Goal: Task Accomplishment & Management: Use online tool/utility

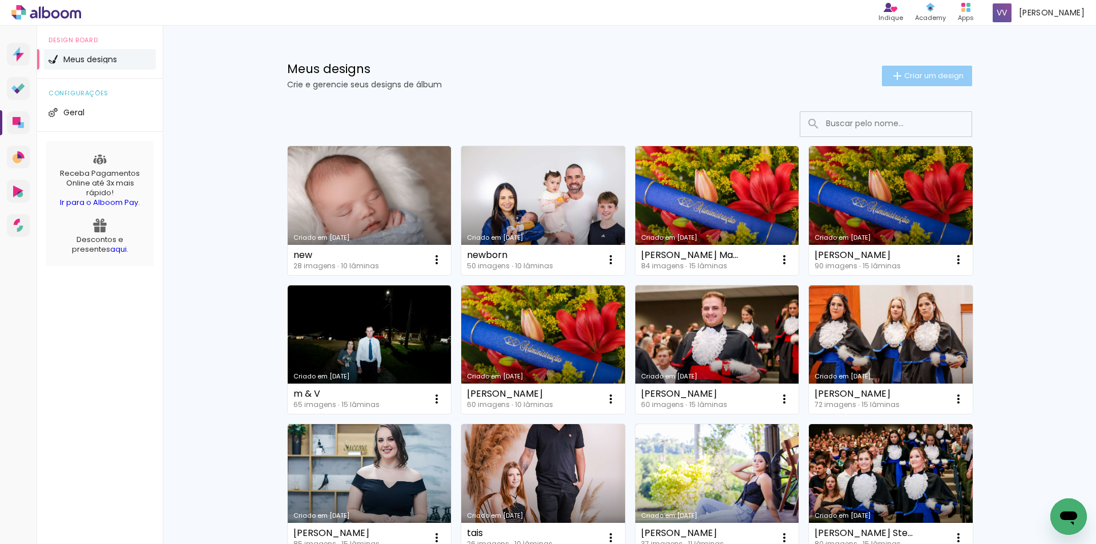
click at [905, 69] on paper-button "Criar um design" at bounding box center [927, 76] width 90 height 21
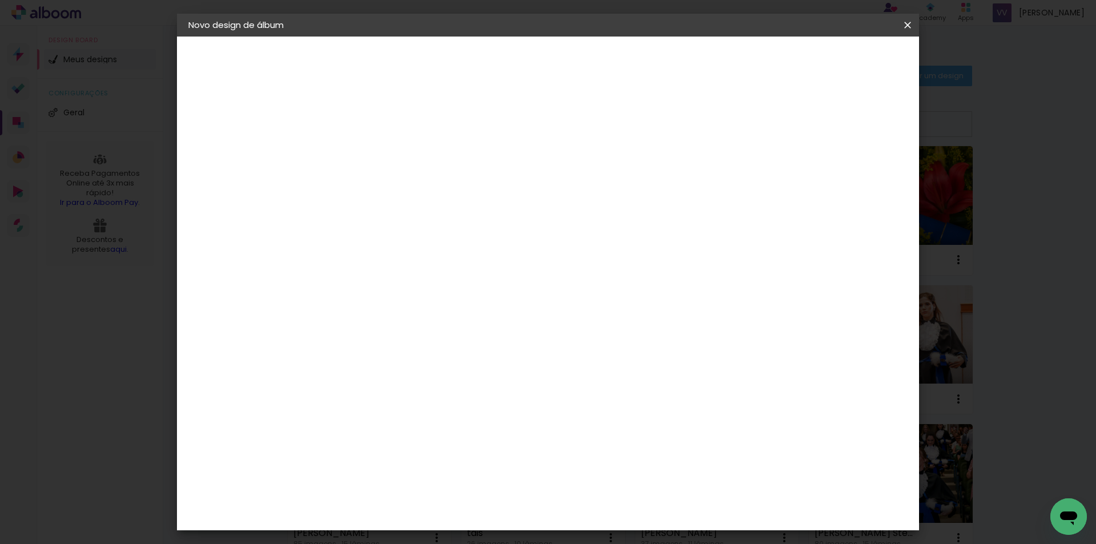
click at [375, 147] on input at bounding box center [375, 153] width 0 height 18
type input "teste"
type paper-input "teste"
click at [0, 0] on slot "Avançar" at bounding box center [0, 0] width 0 height 0
click at [462, 219] on input at bounding box center [404, 217] width 115 height 14
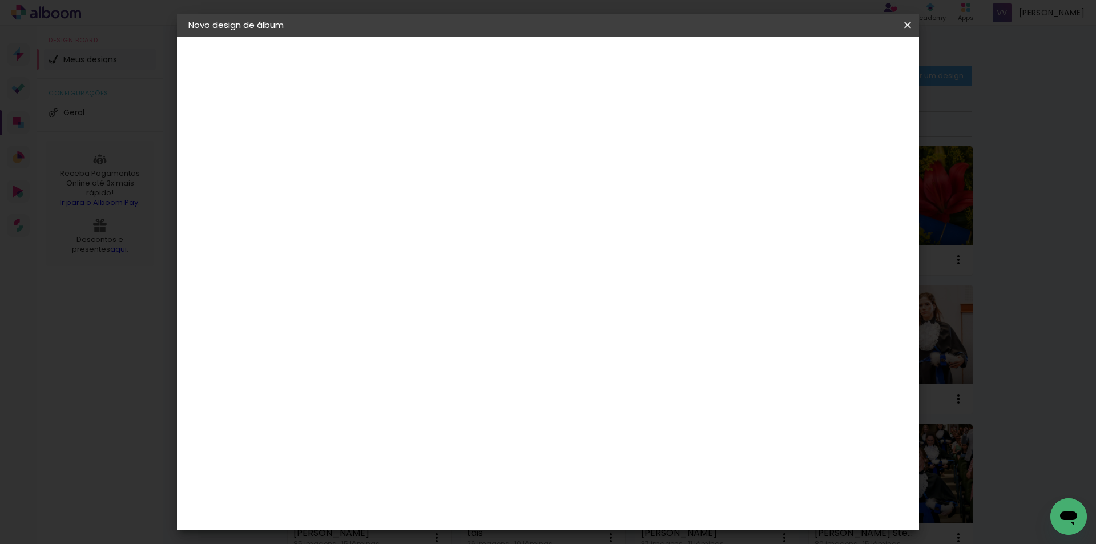
click at [0, 0] on slot "Tamanho Livre" at bounding box center [0, 0] width 0 height 0
click at [384, 429] on div "DreambooksPro" at bounding box center [405, 433] width 74 height 9
click at [0, 0] on slot "Avançar" at bounding box center [0, 0] width 0 height 0
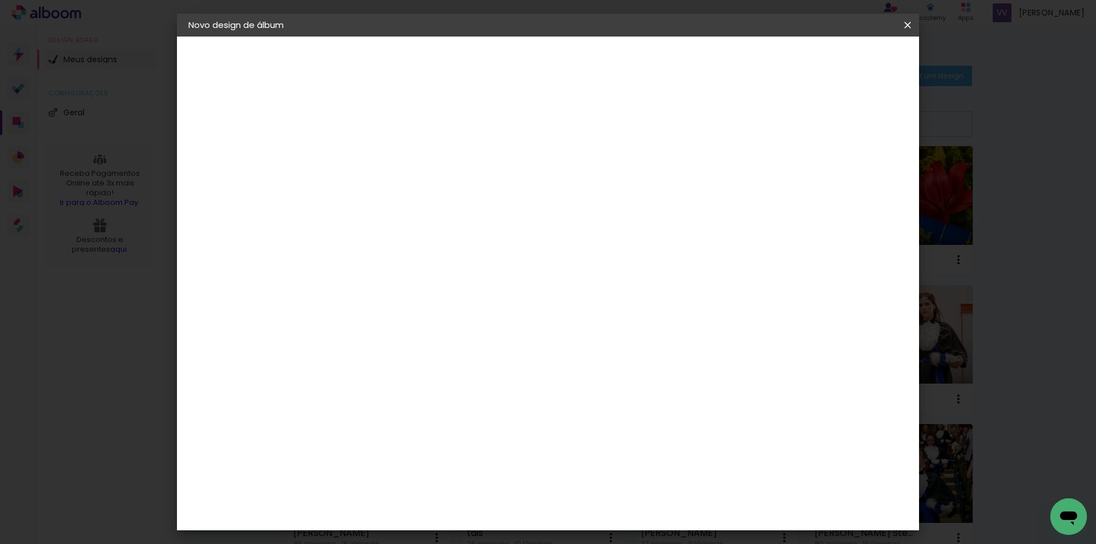
click at [420, 195] on input "text" at bounding box center [397, 199] width 45 height 18
click at [646, 192] on paper-item "Álbum" at bounding box center [622, 189] width 228 height 23
click at [0, 0] on slot "Voltar" at bounding box center [0, 0] width 0 height 0
click at [492, 54] on paper-button "Avançar" at bounding box center [464, 60] width 56 height 19
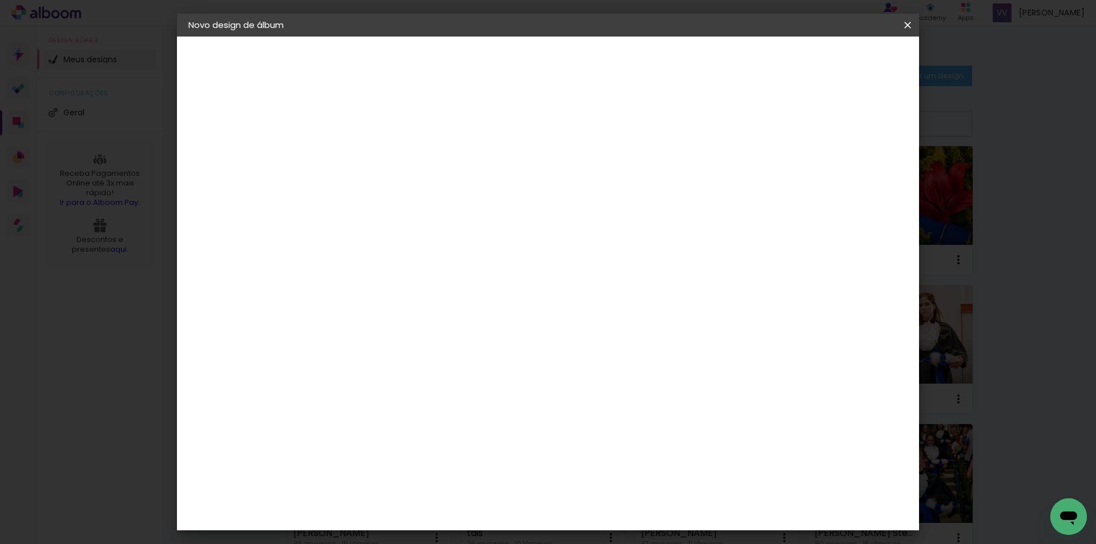
scroll to position [628, 0]
click at [442, 429] on div "DreambooksPro" at bounding box center [405, 433] width 74 height 9
click at [589, 67] on paper-button "Avançar" at bounding box center [561, 60] width 56 height 19
click at [420, 190] on input "text" at bounding box center [397, 199] width 45 height 18
drag, startPoint x: 589, startPoint y: 188, endPoint x: 591, endPoint y: 165, distance: 23.6
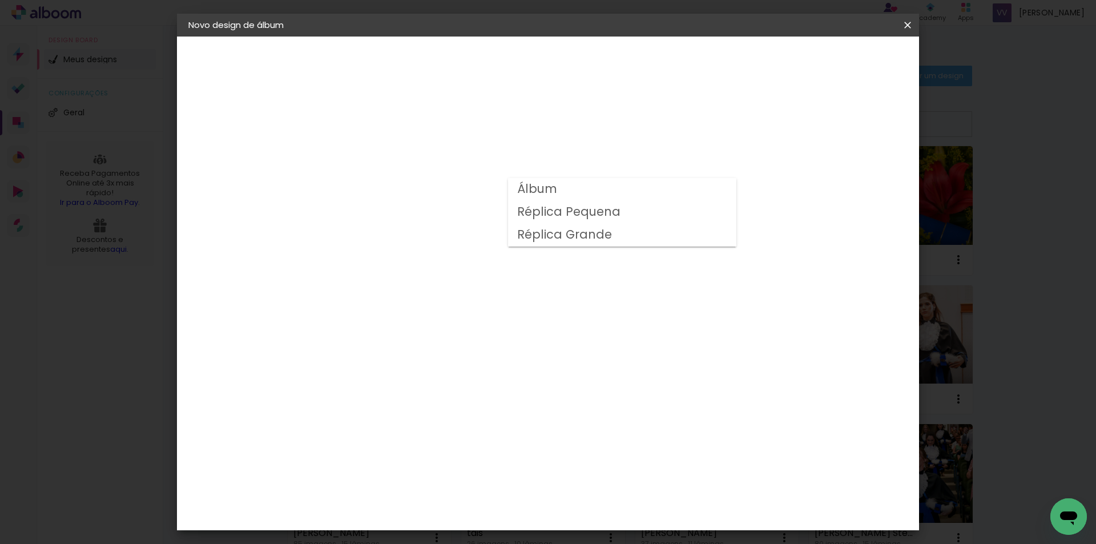
click at [588, 188] on paper-item "Álbum" at bounding box center [622, 189] width 228 height 23
type input "Álbum"
click at [452, 267] on span "40 × 30" at bounding box center [425, 278] width 53 height 23
click at [561, 51] on paper-button "Avançar" at bounding box center [533, 60] width 56 height 19
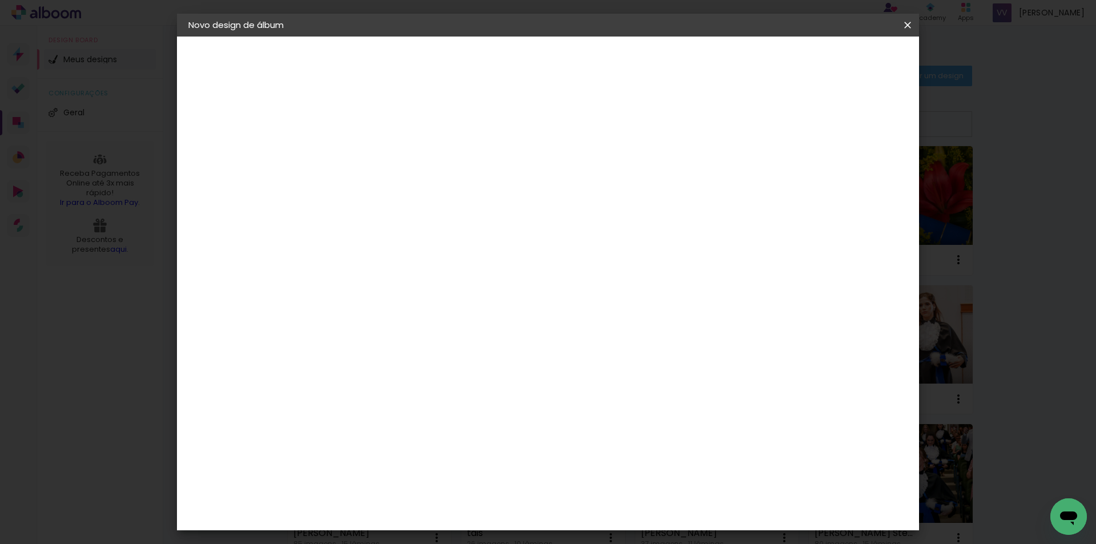
click at [836, 59] on span "Iniciar design" at bounding box center [810, 61] width 52 height 8
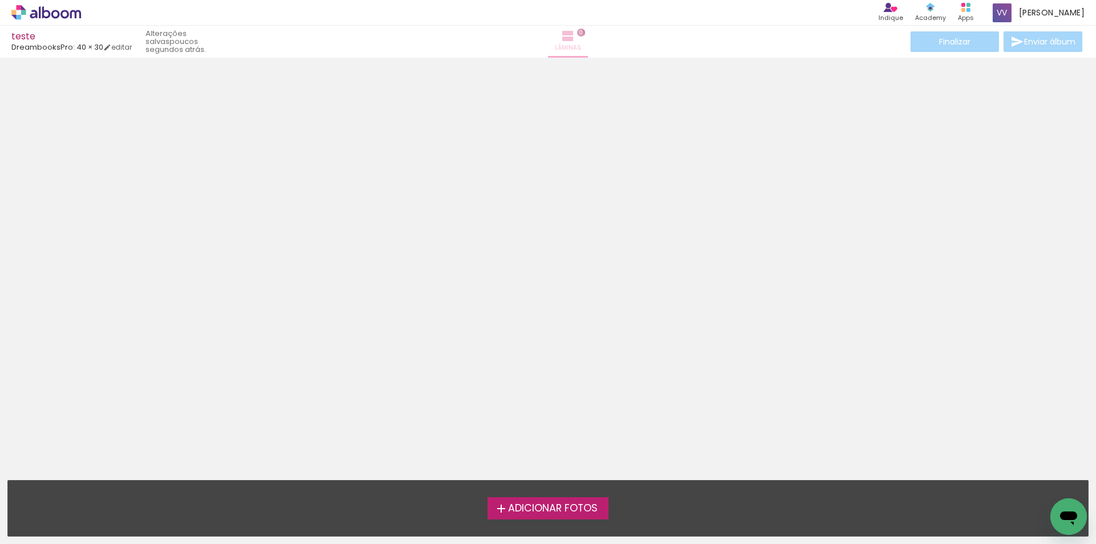
click at [561, 35] on iron-icon at bounding box center [568, 36] width 14 height 14
click at [540, 504] on span "Adicionar Fotos" at bounding box center [553, 509] width 90 height 10
click at [0, 0] on input "file" at bounding box center [0, 0] width 0 height 0
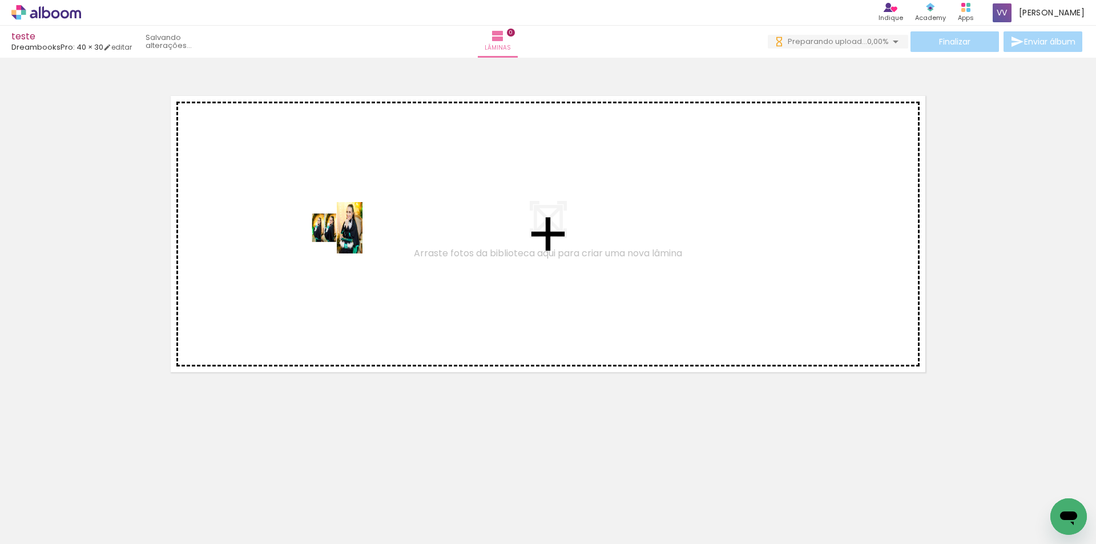
drag, startPoint x: 115, startPoint y: 500, endPoint x: 360, endPoint y: 214, distance: 376.6
click at [360, 214] on quentale-workspace at bounding box center [548, 272] width 1096 height 544
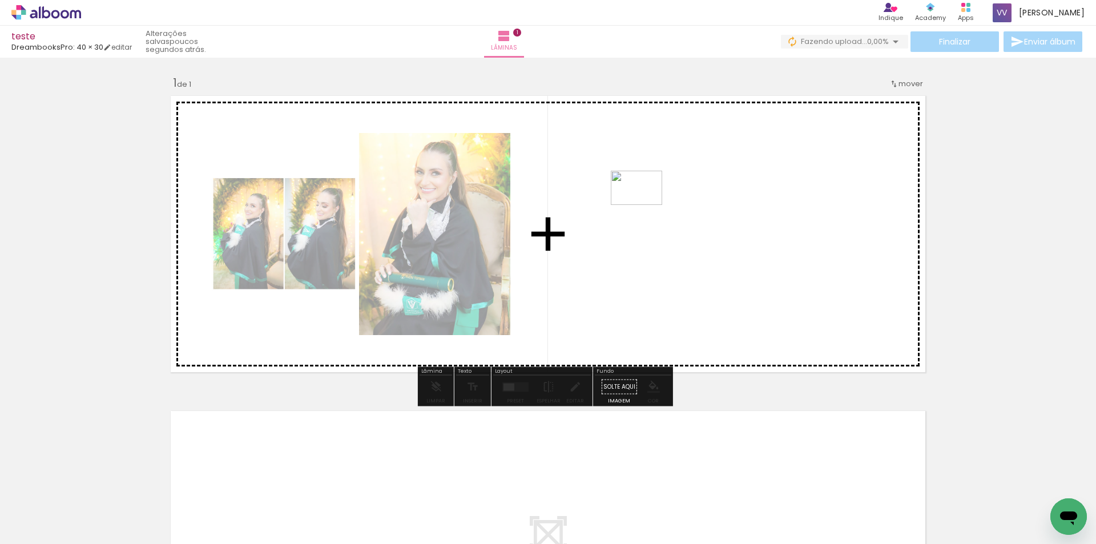
drag, startPoint x: 169, startPoint y: 513, endPoint x: 655, endPoint y: 199, distance: 578.5
click at [655, 199] on quentale-workspace at bounding box center [548, 272] width 1096 height 544
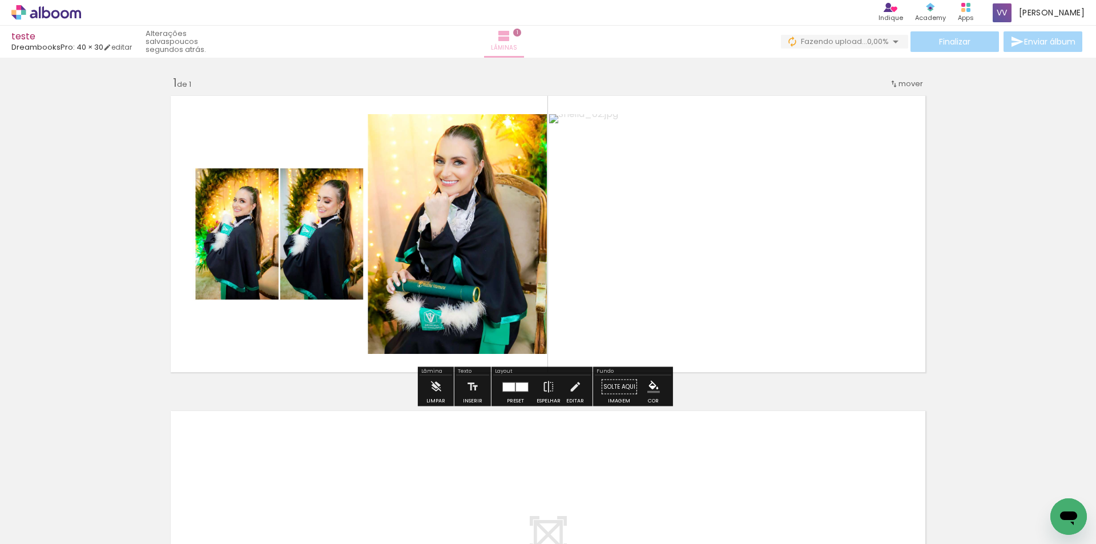
click at [511, 39] on iron-icon at bounding box center [504, 36] width 14 height 14
click at [511, 35] on iron-icon at bounding box center [504, 36] width 14 height 14
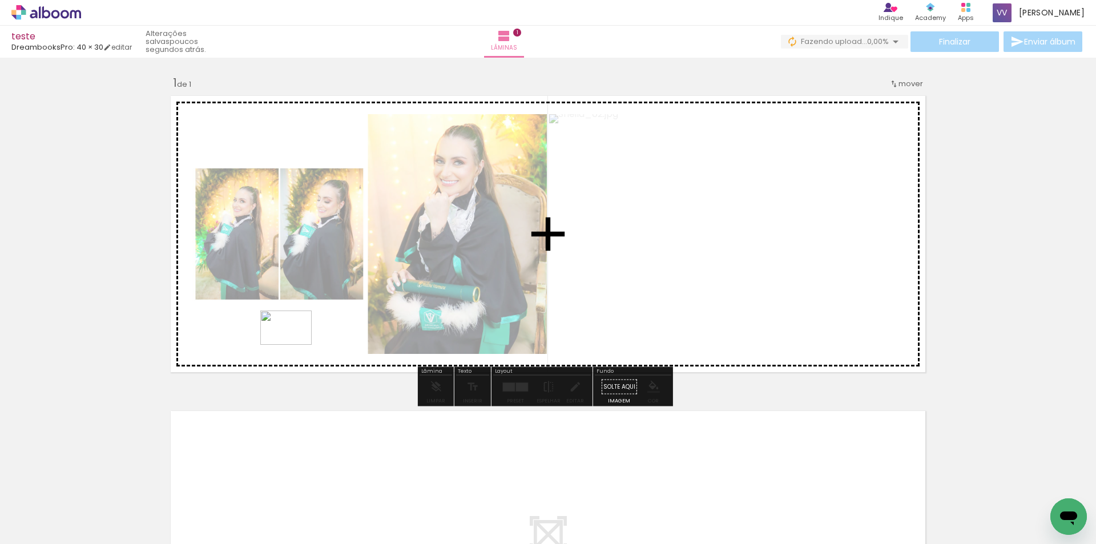
drag, startPoint x: 246, startPoint y: 514, endPoint x: 295, endPoint y: 345, distance: 176.4
click at [295, 345] on quentale-workspace at bounding box center [548, 272] width 1096 height 544
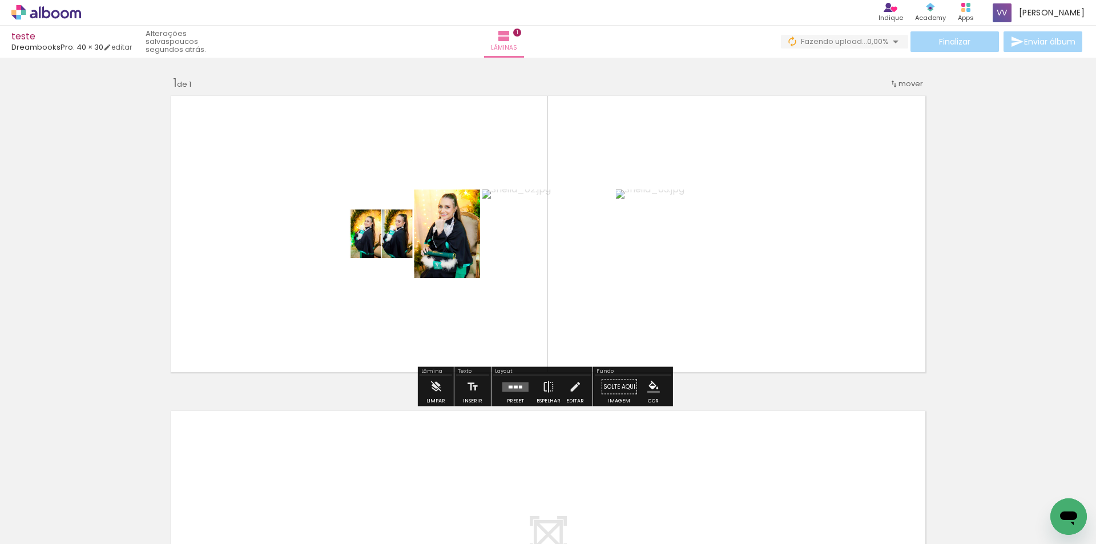
click at [893, 86] on iron-icon at bounding box center [893, 83] width 9 height 9
click at [811, 62] on div "Inserir lâmina 1 de 1" at bounding box center [548, 377] width 1096 height 631
click at [542, 391] on iron-icon at bounding box center [548, 387] width 13 height 23
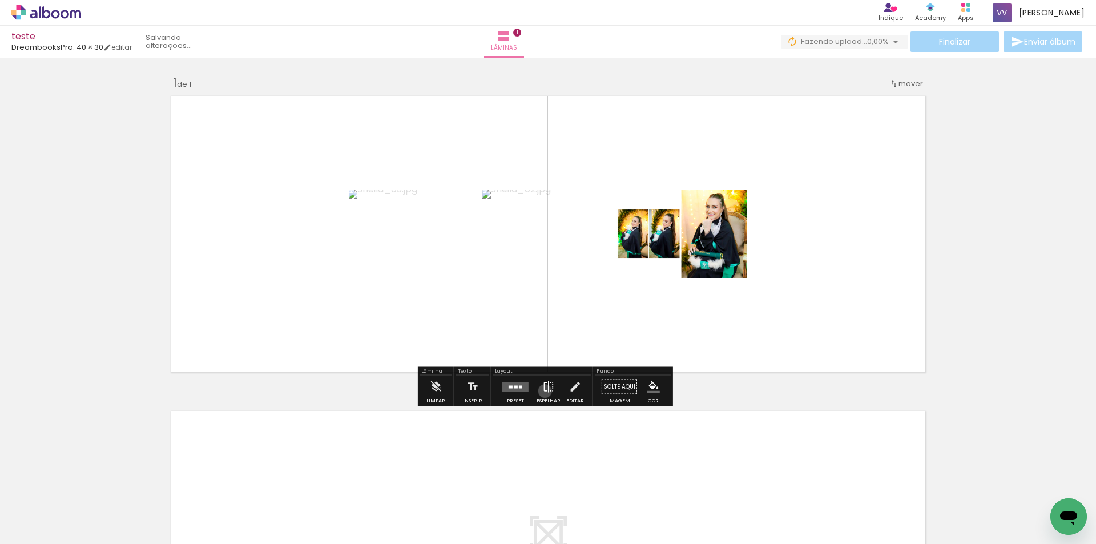
click at [542, 391] on iron-icon at bounding box center [548, 387] width 13 height 23
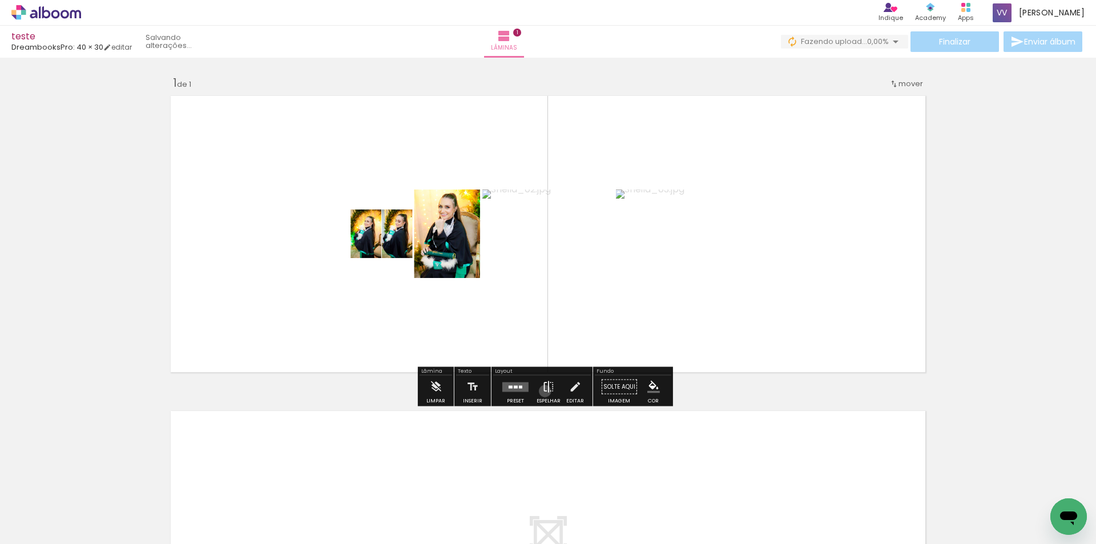
click at [542, 391] on iron-icon at bounding box center [548, 387] width 13 height 23
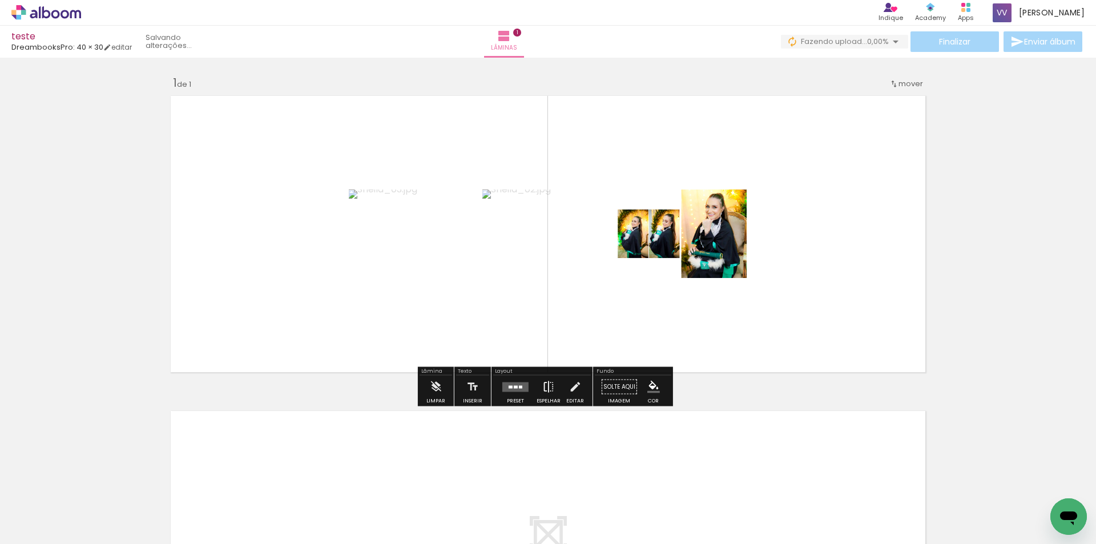
click at [542, 391] on iron-icon at bounding box center [548, 387] width 13 height 23
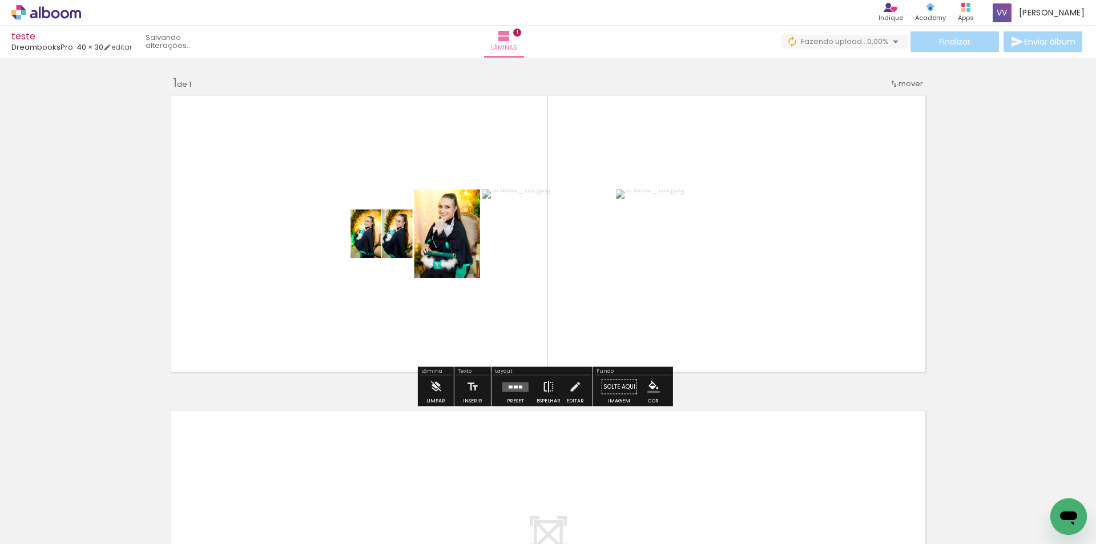
click at [542, 391] on iron-icon at bounding box center [548, 387] width 13 height 23
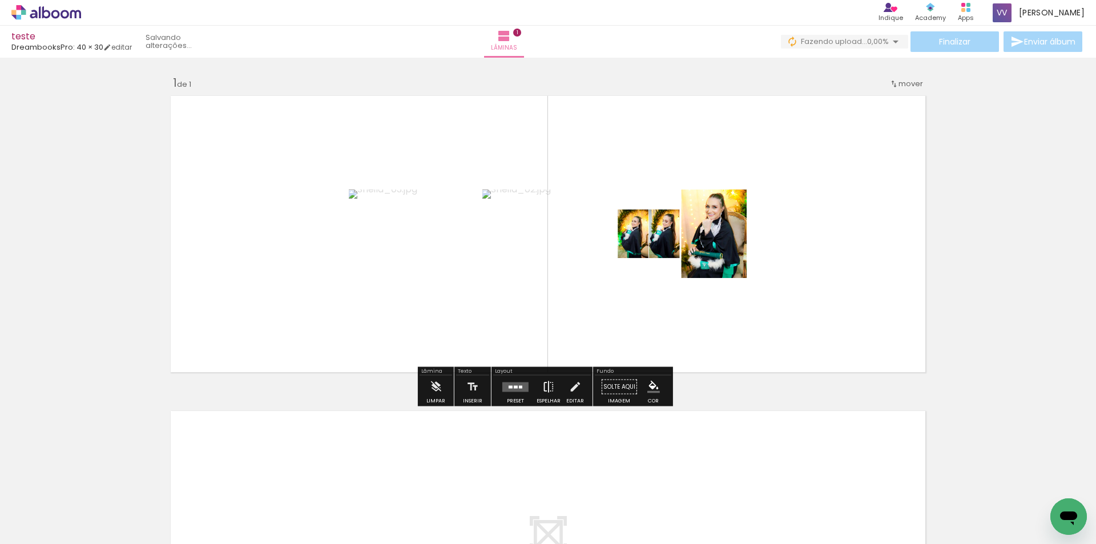
click at [542, 391] on iron-icon at bounding box center [548, 387] width 13 height 23
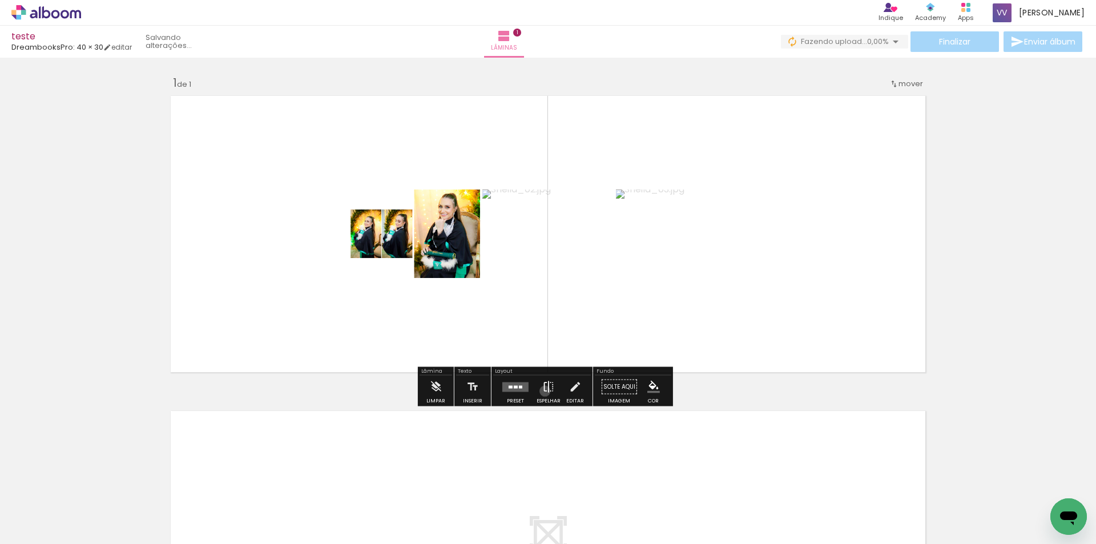
click at [542, 391] on iron-icon at bounding box center [548, 387] width 13 height 23
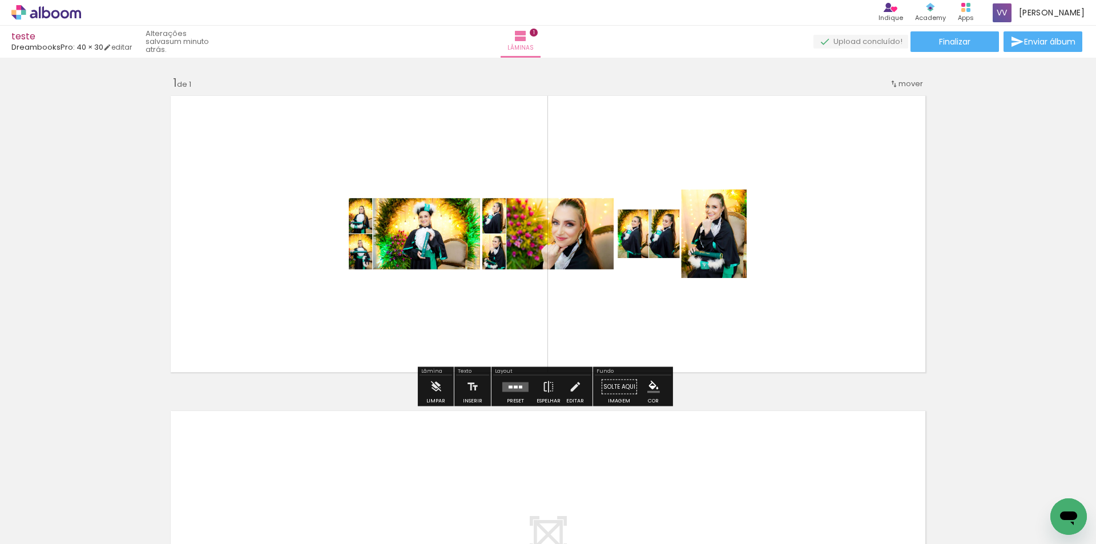
click at [524, 391] on quentale-layouter at bounding box center [515, 387] width 26 height 10
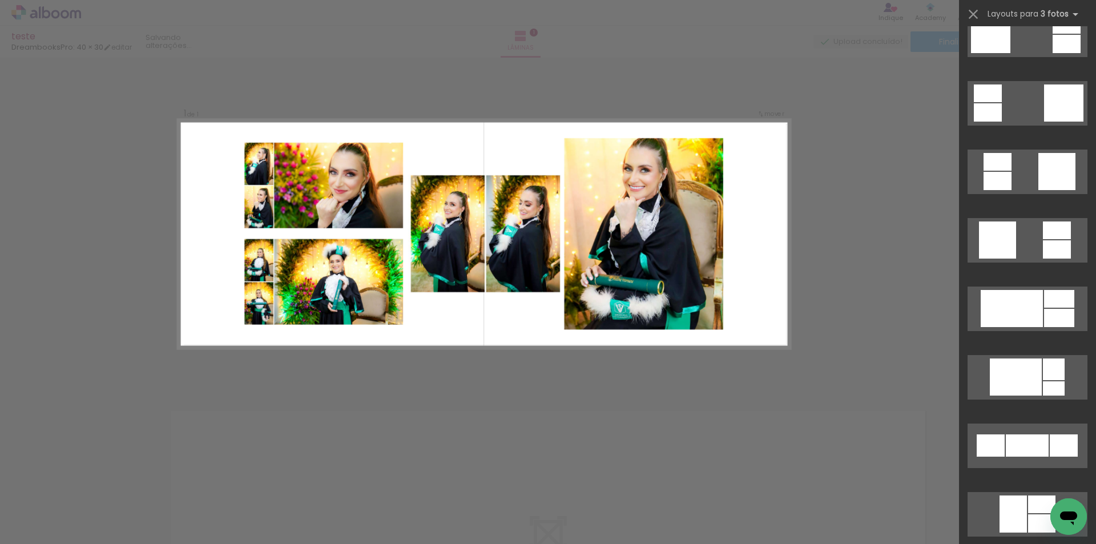
scroll to position [3140, 0]
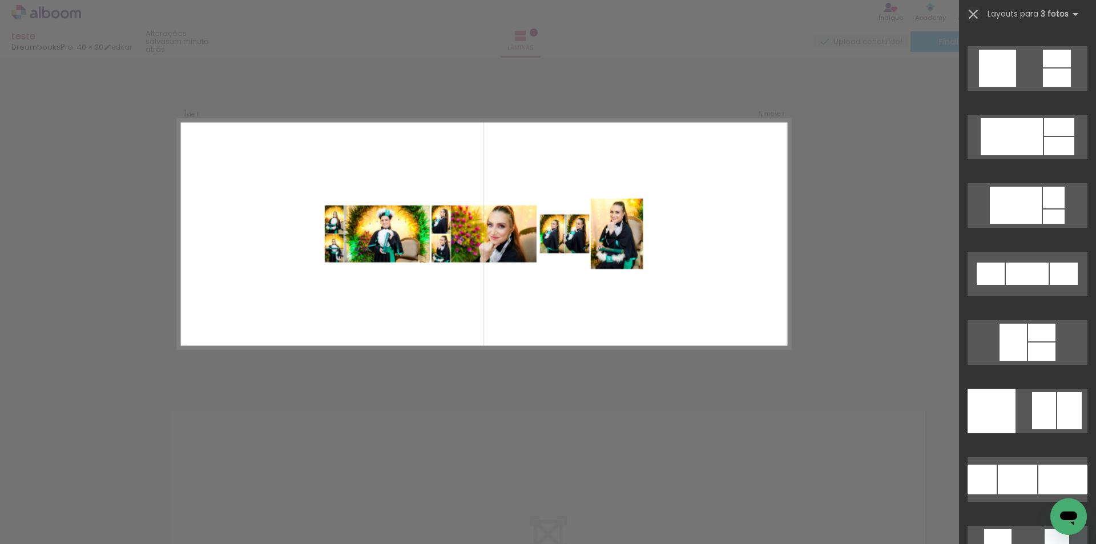
click at [968, 15] on iron-icon at bounding box center [973, 14] width 16 height 16
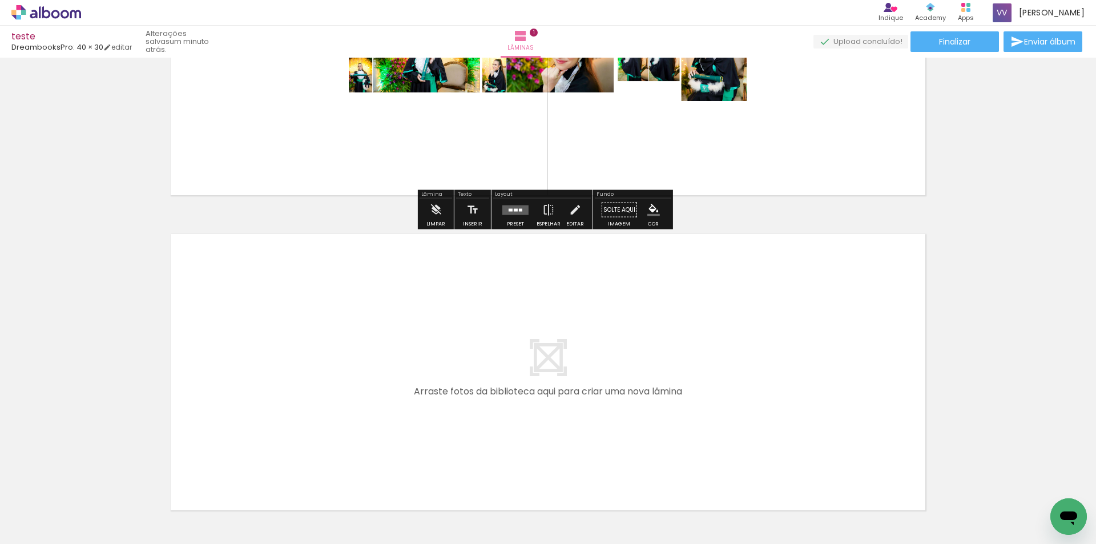
scroll to position [260, 0]
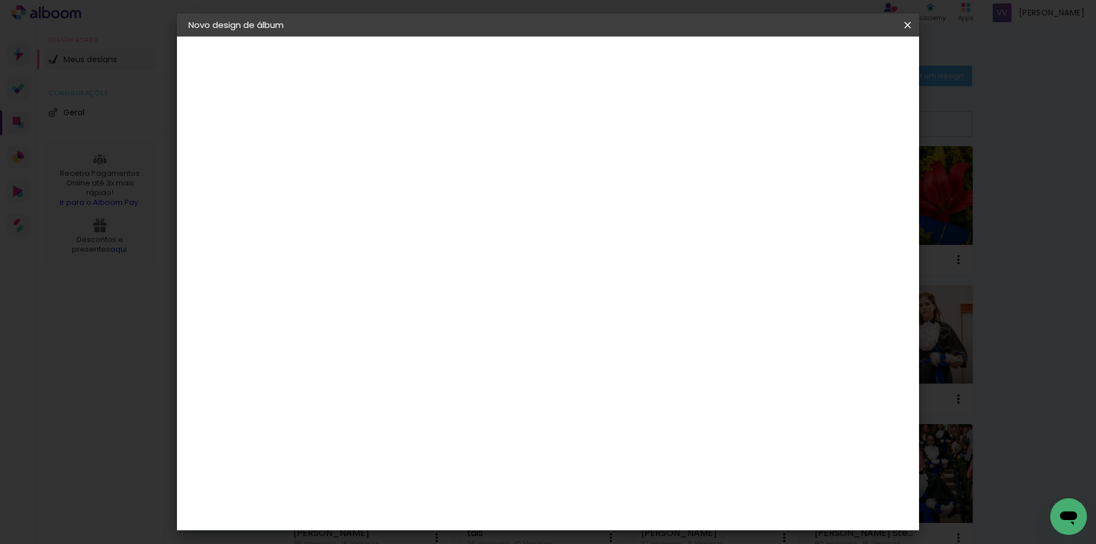
click at [0, 0] on slot "Voltar" at bounding box center [0, 0] width 0 height 0
click at [527, 68] on paper-button "Voltar" at bounding box center [504, 60] width 46 height 19
click at [0, 0] on iron-icon at bounding box center [0, 0] width 0 height 0
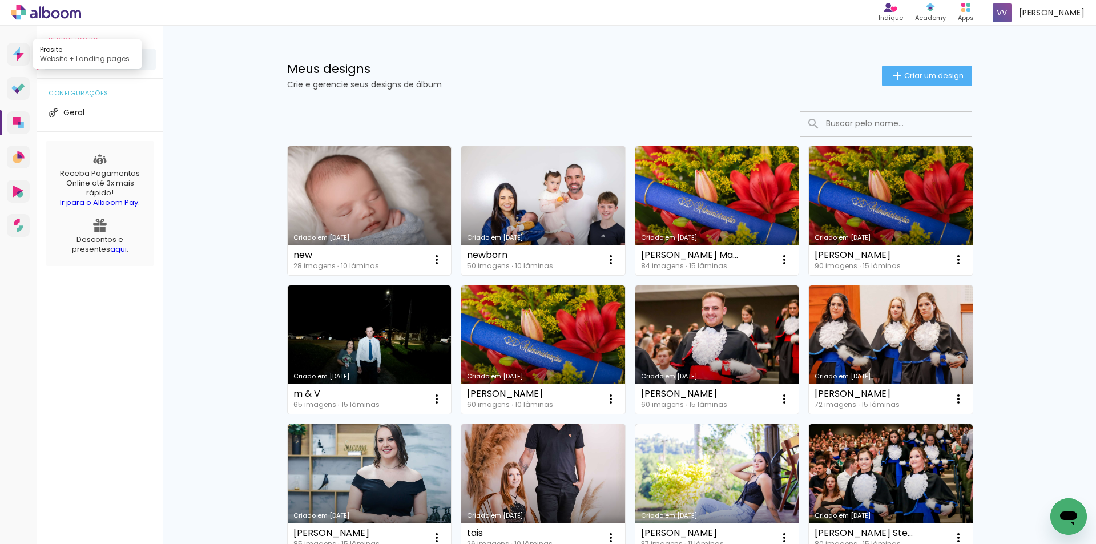
click at [15, 58] on icon at bounding box center [18, 54] width 11 height 15
